Goal: Task Accomplishment & Management: Manage account settings

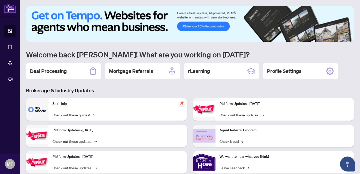
scroll to position [40, 0]
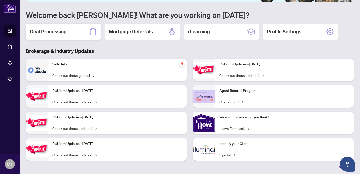
click at [36, 32] on h2 "Deal Processing" at bounding box center [48, 31] width 37 height 7
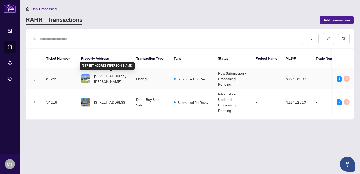
click at [98, 76] on span "[STREET_ADDRESS][PERSON_NAME]" at bounding box center [111, 78] width 34 height 11
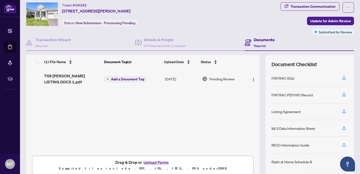
scroll to position [16, 0]
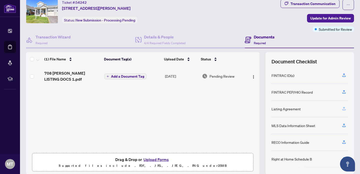
click at [343, 107] on icon "button" at bounding box center [344, 109] width 5 height 5
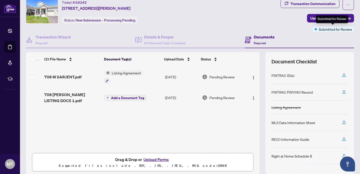
click at [342, 28] on span "Submitted for Review" at bounding box center [335, 30] width 33 height 6
click at [321, 19] on span "Update for Admin Review" at bounding box center [331, 18] width 41 height 8
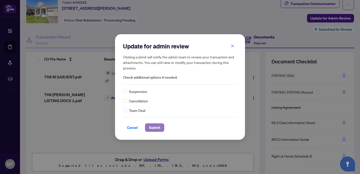
click at [155, 126] on span "Submit" at bounding box center [154, 128] width 11 height 8
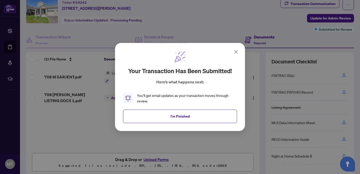
click at [236, 52] on icon at bounding box center [236, 52] width 3 height 3
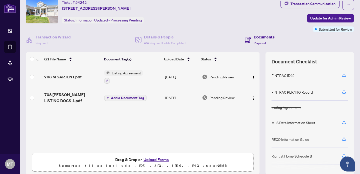
scroll to position [0, 0]
